Goal: Navigation & Orientation: Find specific page/section

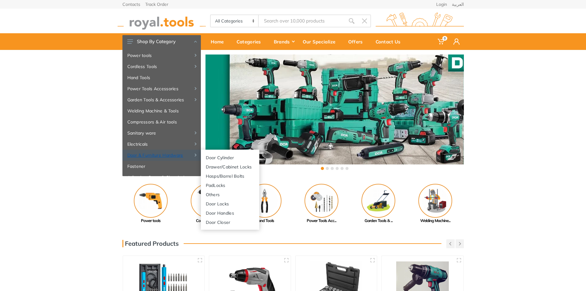
click at [163, 155] on link "Door & Furniture Hardware" at bounding box center [162, 155] width 78 height 11
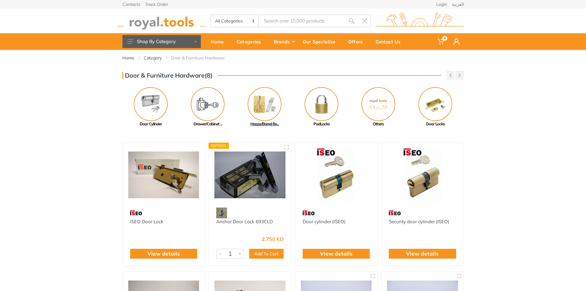
click at [265, 103] on img at bounding box center [265, 104] width 34 height 34
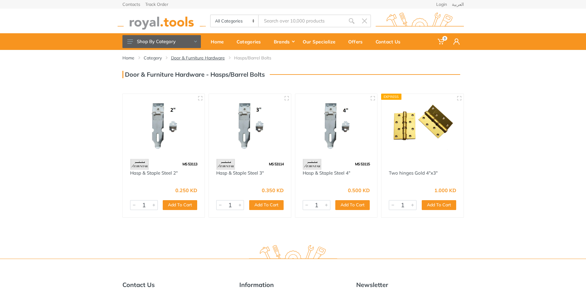
click at [207, 57] on link "Door & Furniture Hardware" at bounding box center [198, 58] width 54 height 6
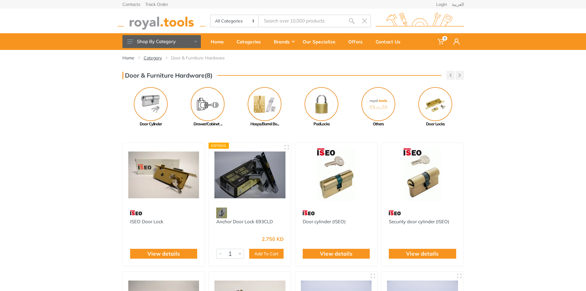
click at [150, 58] on link "Category" at bounding box center [153, 58] width 18 height 6
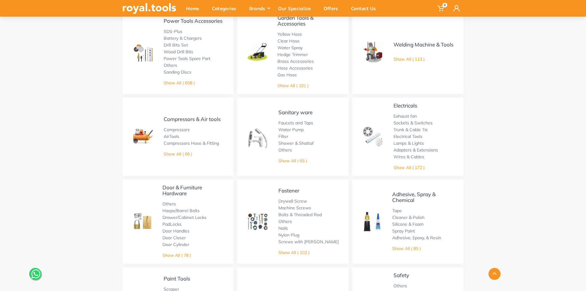
scroll to position [154, 0]
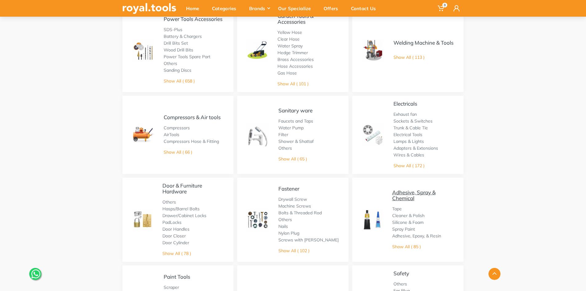
click at [401, 195] on link "Adhesive, Spray & Chemical" at bounding box center [413, 195] width 43 height 12
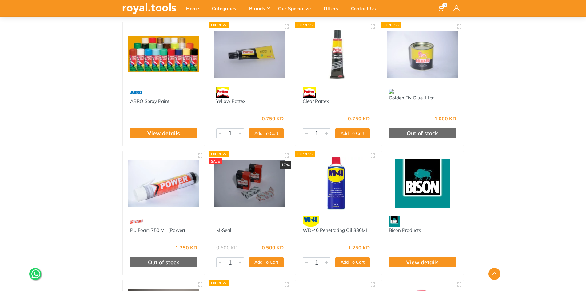
scroll to position [277, 0]
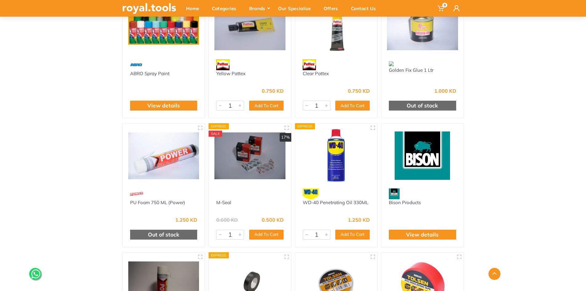
click at [258, 157] on img at bounding box center [250, 155] width 71 height 53
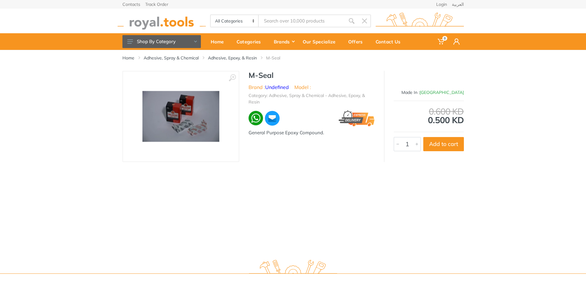
click at [183, 120] on img at bounding box center [181, 116] width 77 height 51
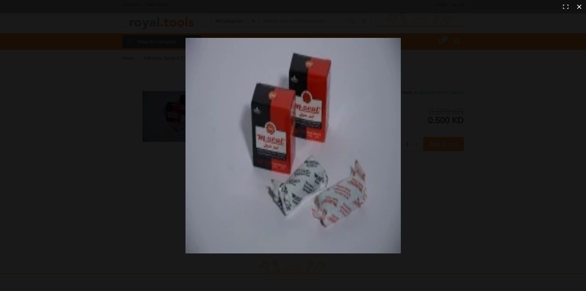
click at [158, 173] on div at bounding box center [293, 145] width 586 height 291
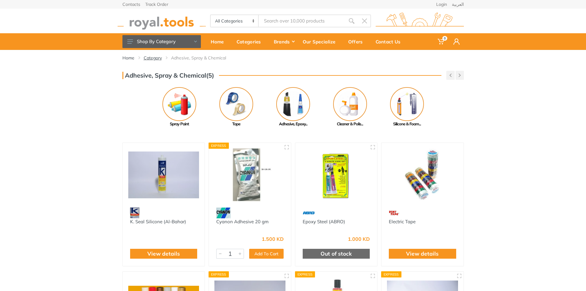
click at [153, 58] on link "Category" at bounding box center [153, 58] width 18 height 6
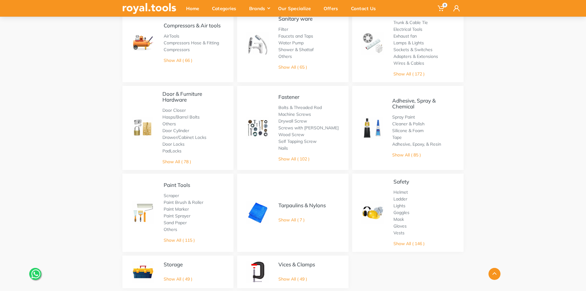
scroll to position [246, 0]
click at [291, 157] on link "Show All ( 102 )" at bounding box center [294, 158] width 31 height 6
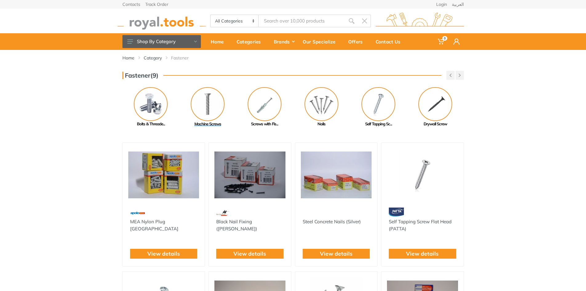
click at [211, 102] on img at bounding box center [208, 104] width 34 height 34
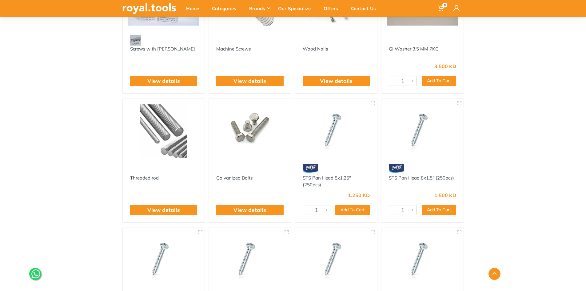
scroll to position [431, 0]
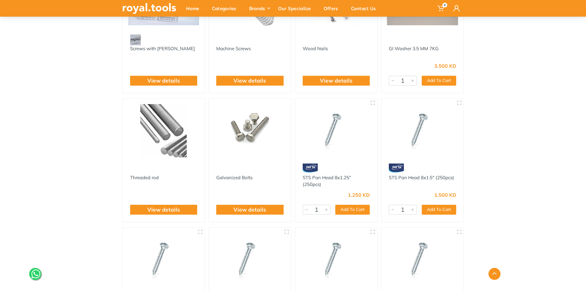
click at [163, 130] on img at bounding box center [163, 130] width 71 height 53
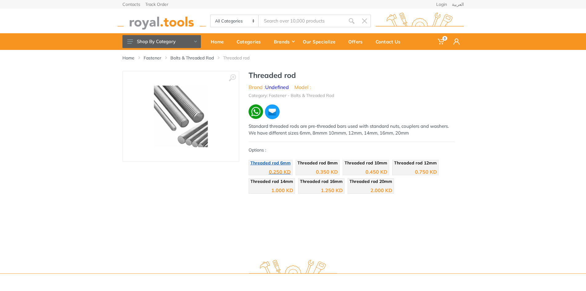
click at [265, 165] on span "Threaded rod 6mm" at bounding box center [271, 163] width 40 height 6
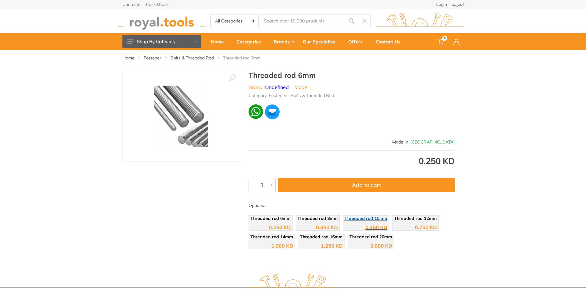
click at [360, 221] on span "Threaded rod 10mm" at bounding box center [366, 218] width 43 height 6
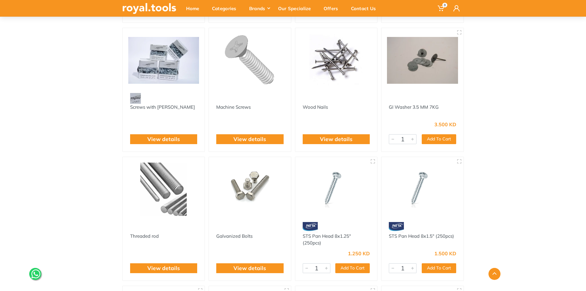
scroll to position [372, 0]
click at [222, 8] on div "Categories" at bounding box center [226, 8] width 37 height 13
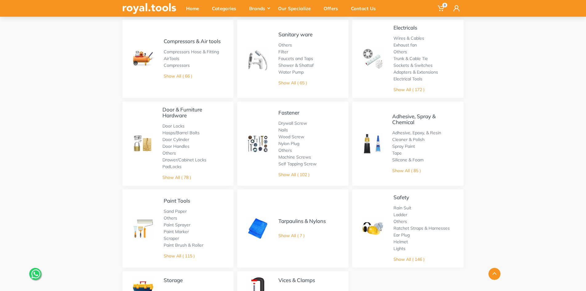
scroll to position [215, 0]
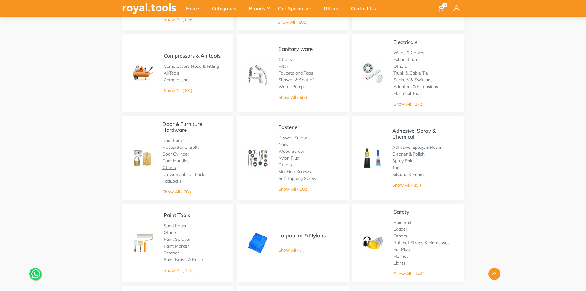
click at [170, 167] on link "Others" at bounding box center [170, 168] width 14 height 6
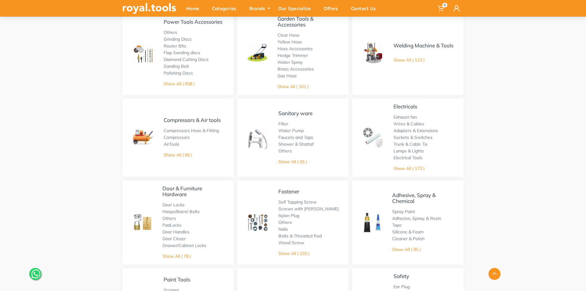
scroll to position [154, 0]
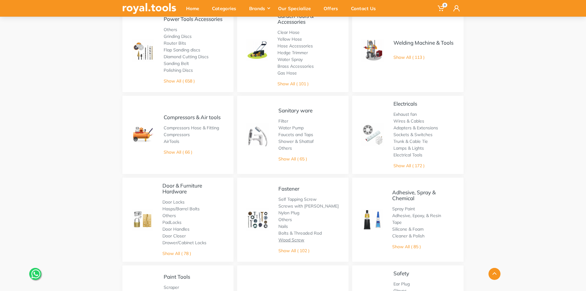
click at [291, 239] on link "Wood Screw" at bounding box center [292, 240] width 26 height 6
